Goal: Information Seeking & Learning: Learn about a topic

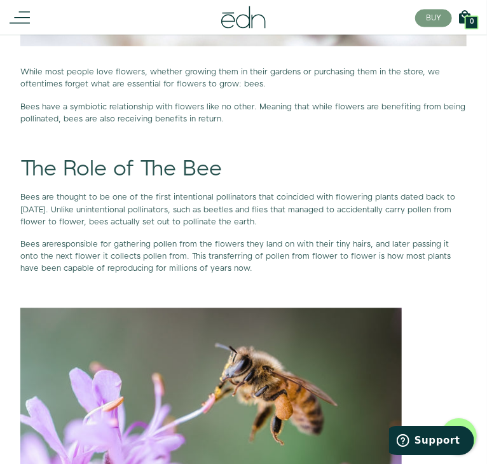
click at [181, 219] on span "Bees are thought to be one of the first intentional pollinators that coincided …" at bounding box center [237, 210] width 435 height 36
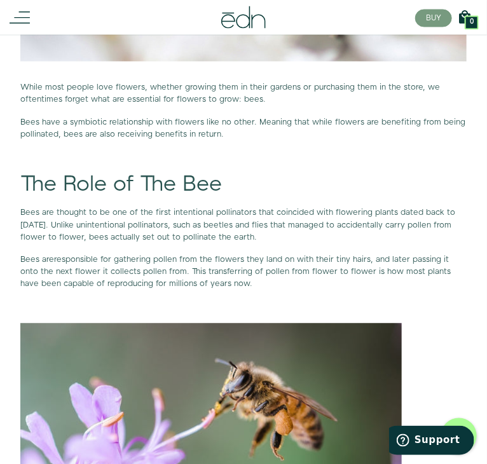
scroll to position [586, 0]
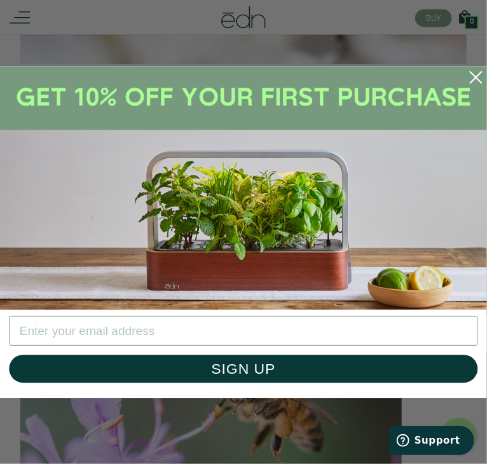
click at [447, 123] on img "POPUP Form" at bounding box center [243, 188] width 487 height 244
click at [482, 80] on circle "Close dialog" at bounding box center [476, 77] width 27 height 27
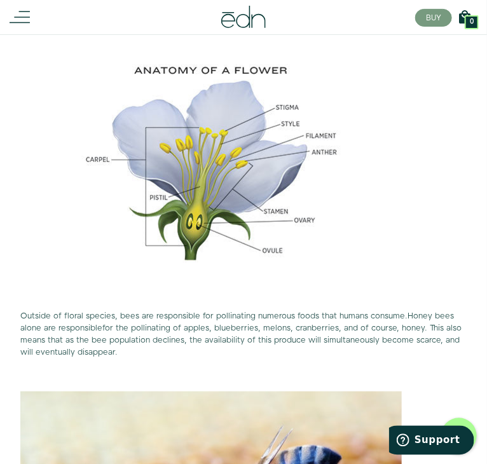
scroll to position [1321, 0]
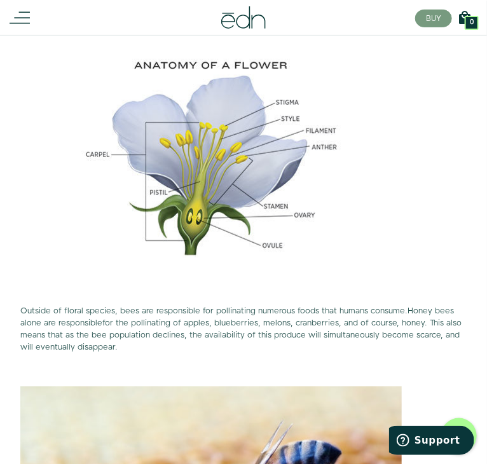
click at [143, 305] on span "Outside of floral species, bees are responsible for pollinating numerous foods …" at bounding box center [213, 310] width 387 height 11
click at [142, 305] on span "Outside of floral species, bees are responsible for pollinating numerous foods …" at bounding box center [213, 310] width 387 height 11
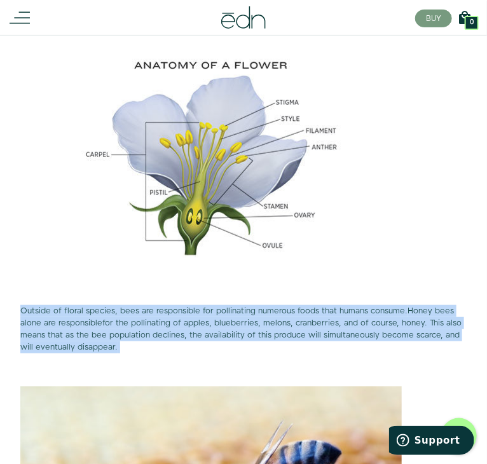
click at [142, 305] on span "Outside of floral species, bees are responsible for pollinating numerous foods …" at bounding box center [213, 310] width 387 height 11
click at [112, 305] on span "Outside of floral species, bees are responsible for pollinating numerous foods …" at bounding box center [213, 310] width 387 height 11
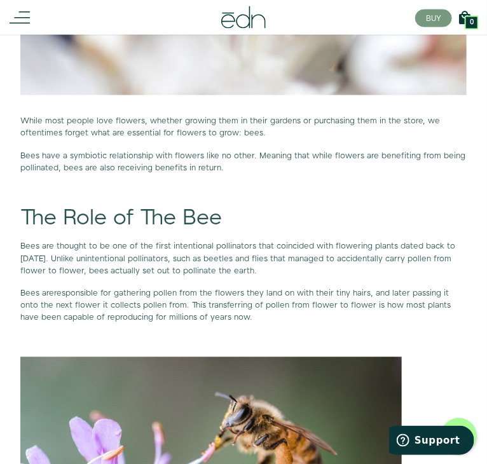
scroll to position [515, 0]
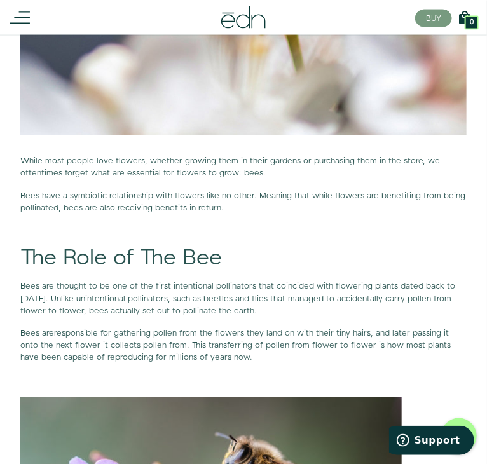
click at [261, 311] on span "Bees are thought to be one of the first intentional pollinators that coincided …" at bounding box center [237, 299] width 435 height 36
